Goal: Task Accomplishment & Management: Manage account settings

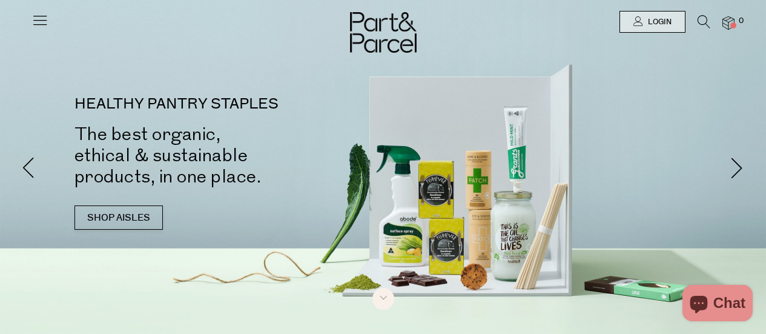
click at [700, 21] on icon at bounding box center [704, 21] width 13 height 13
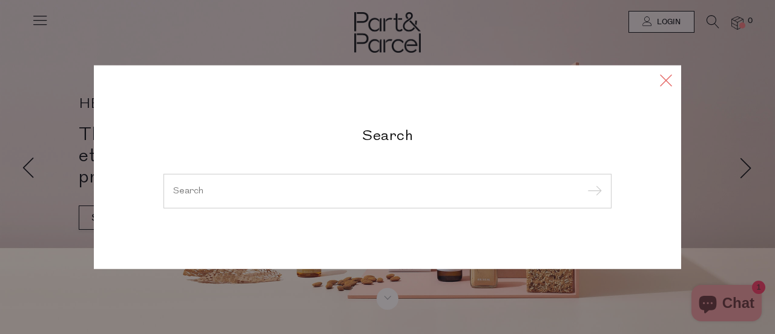
click at [663, 79] on icon at bounding box center [666, 80] width 18 height 18
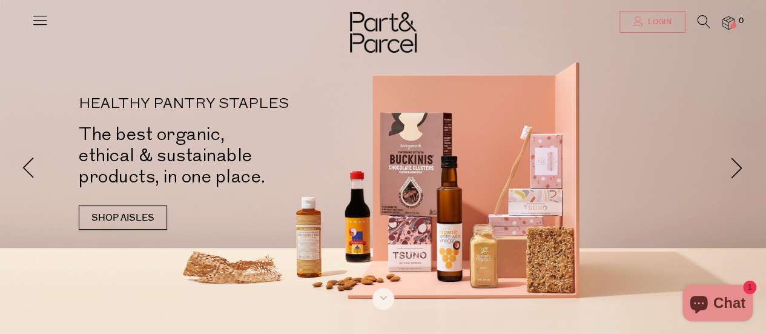
click at [652, 19] on span "Login" at bounding box center [658, 22] width 27 height 10
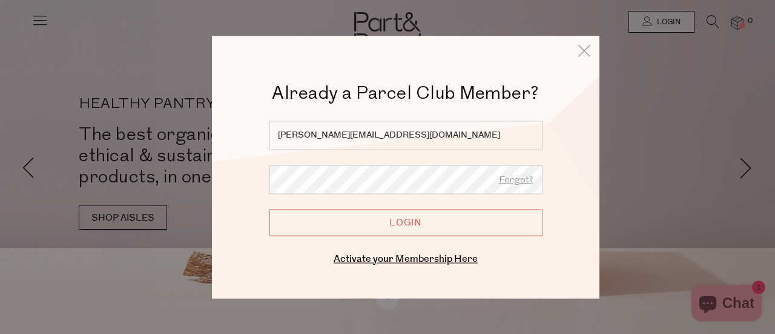
click at [418, 239] on div "Already a Member? Login. Forgot? chloe.m.campbell@hotmail.com Forgot? Login Ent…" at bounding box center [405, 194] width 327 height 147
click at [428, 232] on input "Login" at bounding box center [406, 222] width 273 height 27
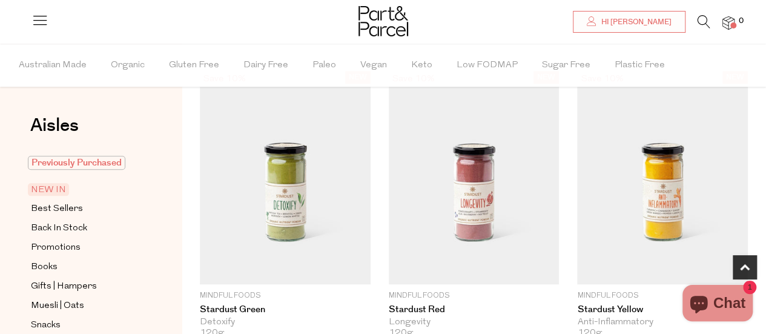
click at [82, 164] on span "Previously Purchased" at bounding box center [77, 163] width 98 height 14
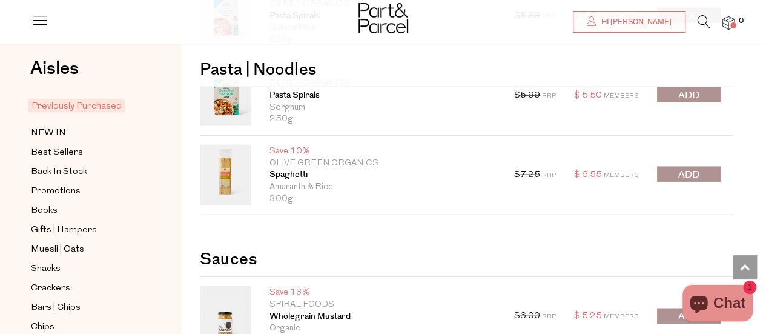
scroll to position [1354, 0]
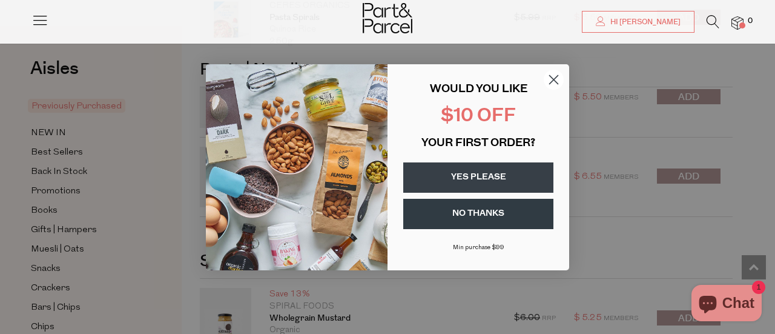
click at [540, 78] on div "WOULD YOU LIKE" at bounding box center [479, 89] width 158 height 25
click at [546, 78] on circle "Close dialog" at bounding box center [554, 79] width 20 height 20
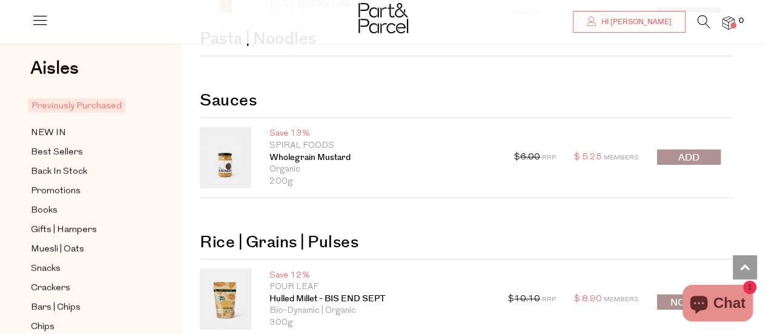
scroll to position [1757, 0]
